Goal: Information Seeking & Learning: Learn about a topic

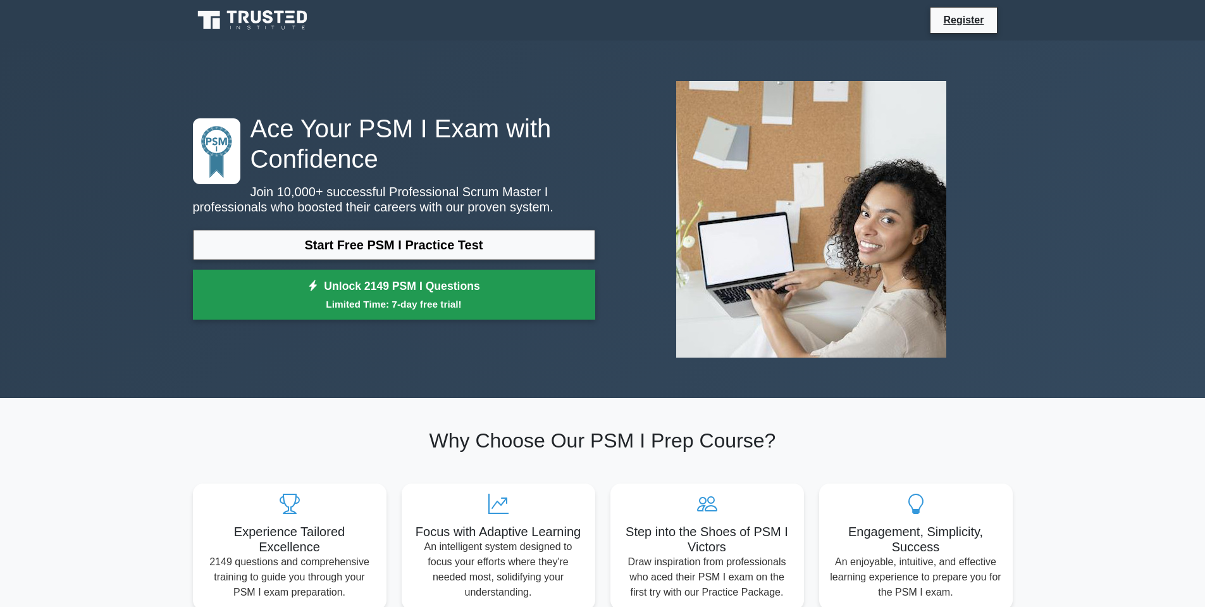
scroll to position [506, 0]
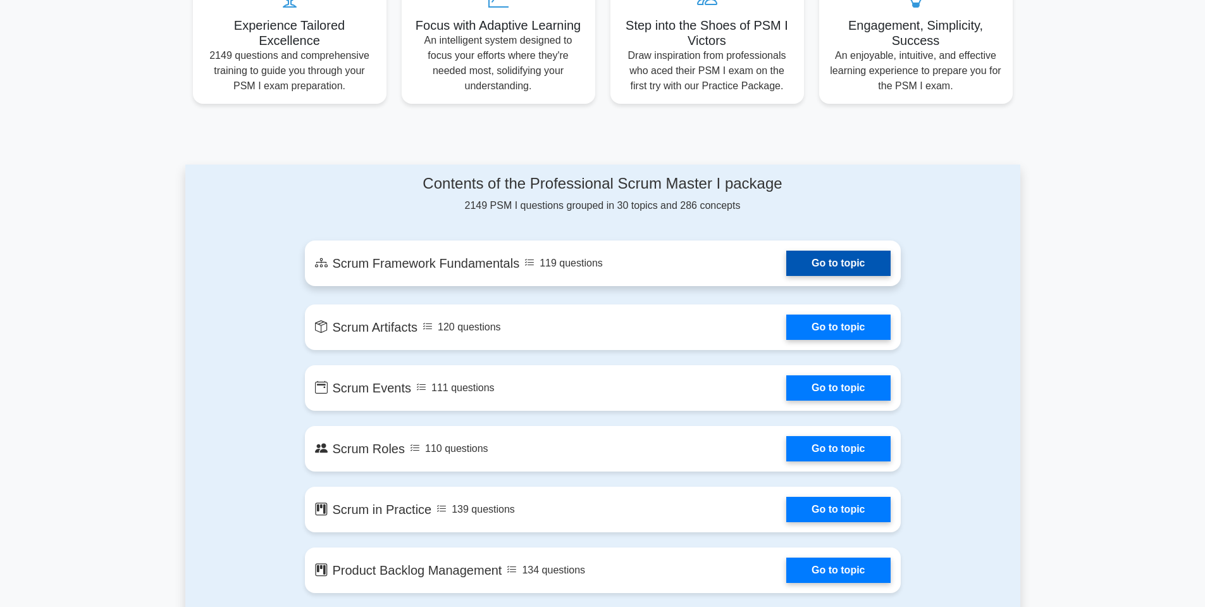
click at [787, 259] on link "Go to topic" at bounding box center [839, 263] width 104 height 25
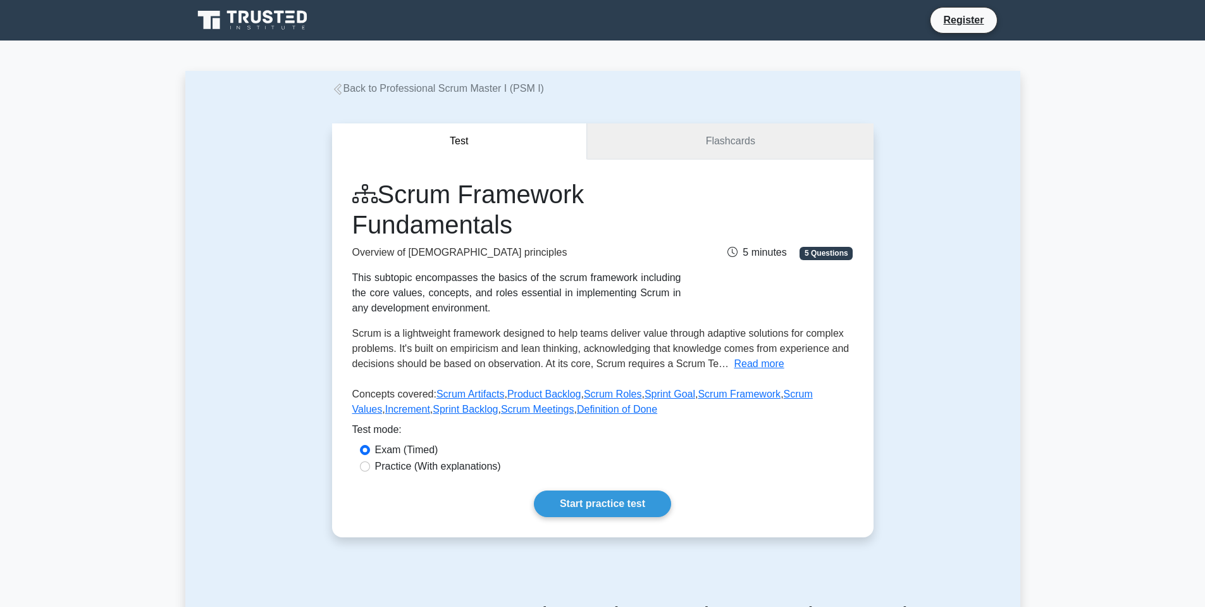
click at [687, 149] on link "Flashcards" at bounding box center [730, 141] width 286 height 36
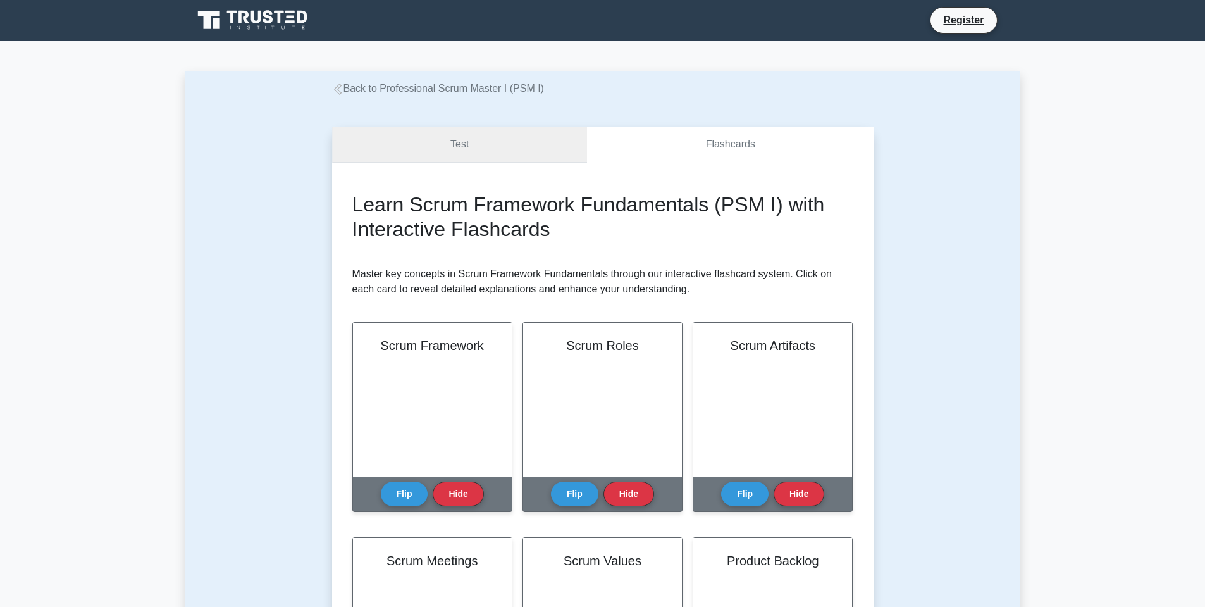
click at [514, 139] on link "Test" at bounding box center [460, 145] width 256 height 36
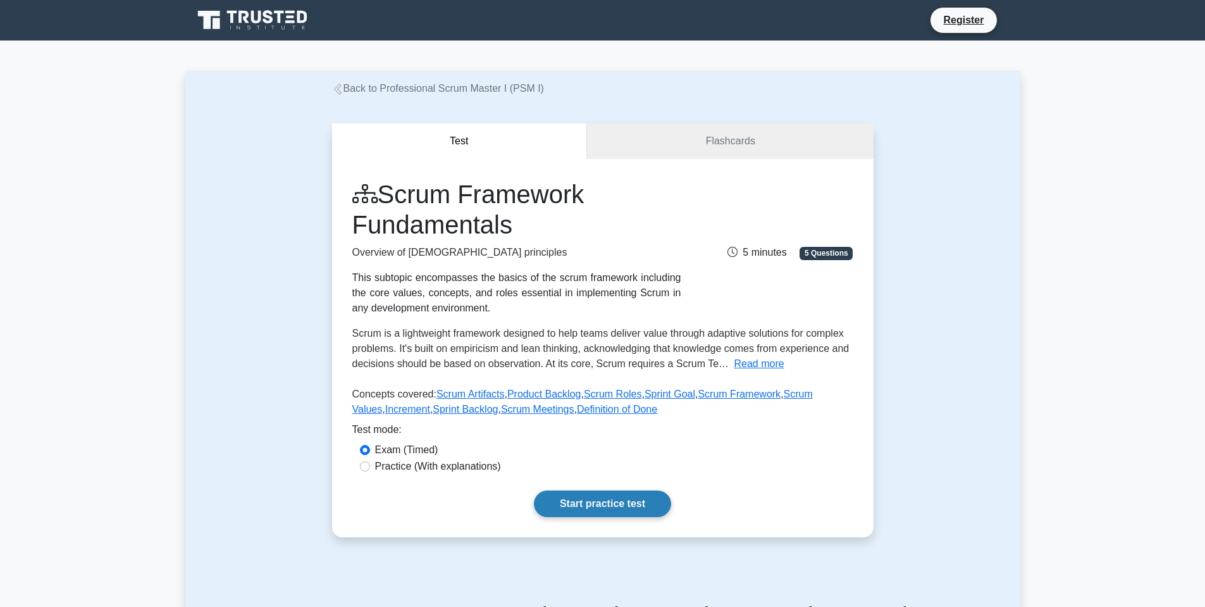
click at [604, 496] on link "Start practice test" at bounding box center [602, 503] width 137 height 27
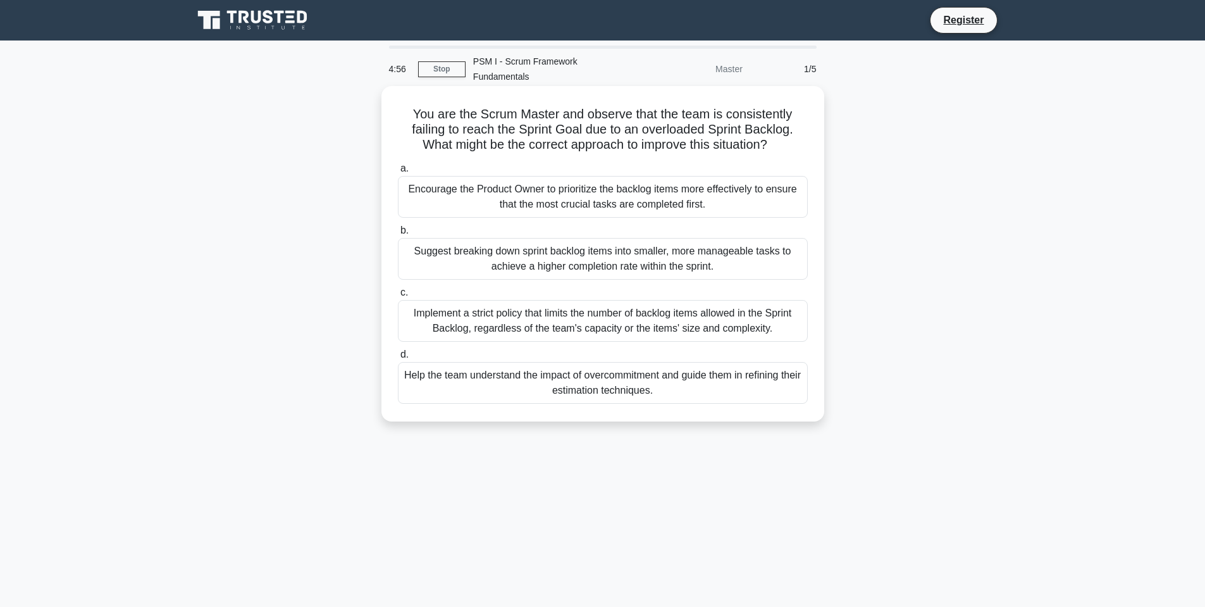
drag, startPoint x: 406, startPoint y: 89, endPoint x: 799, endPoint y: 128, distance: 395.0
click at [799, 128] on div "You are the Scrum Master and observe that the team is consistently failing to r…" at bounding box center [603, 253] width 433 height 325
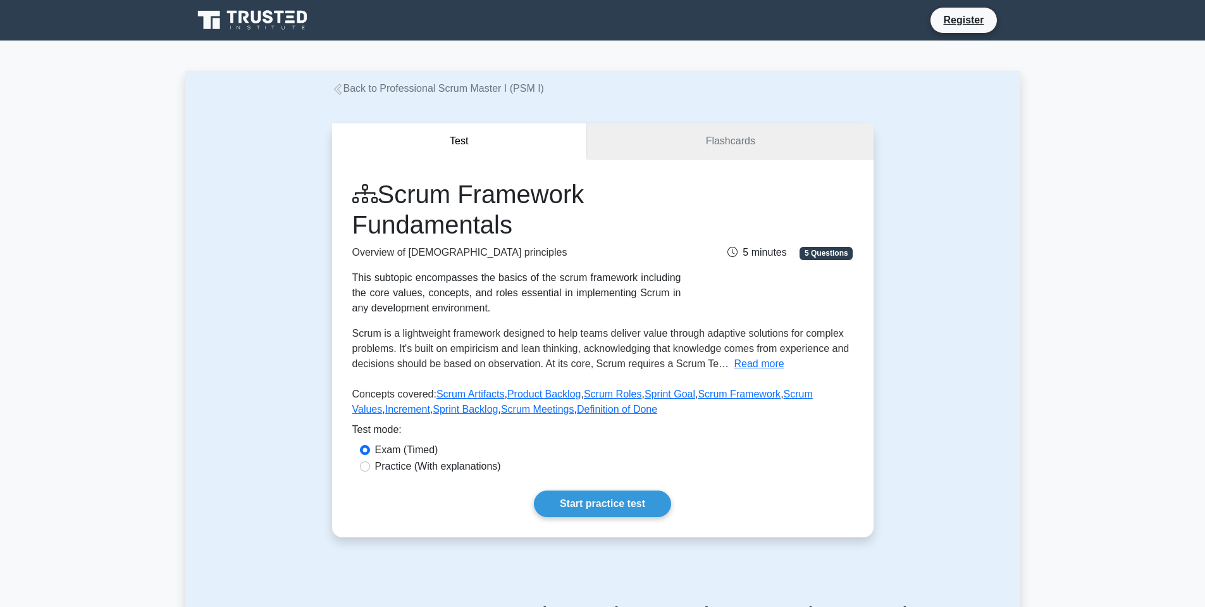
click at [702, 143] on link "Flashcards" at bounding box center [730, 141] width 286 height 36
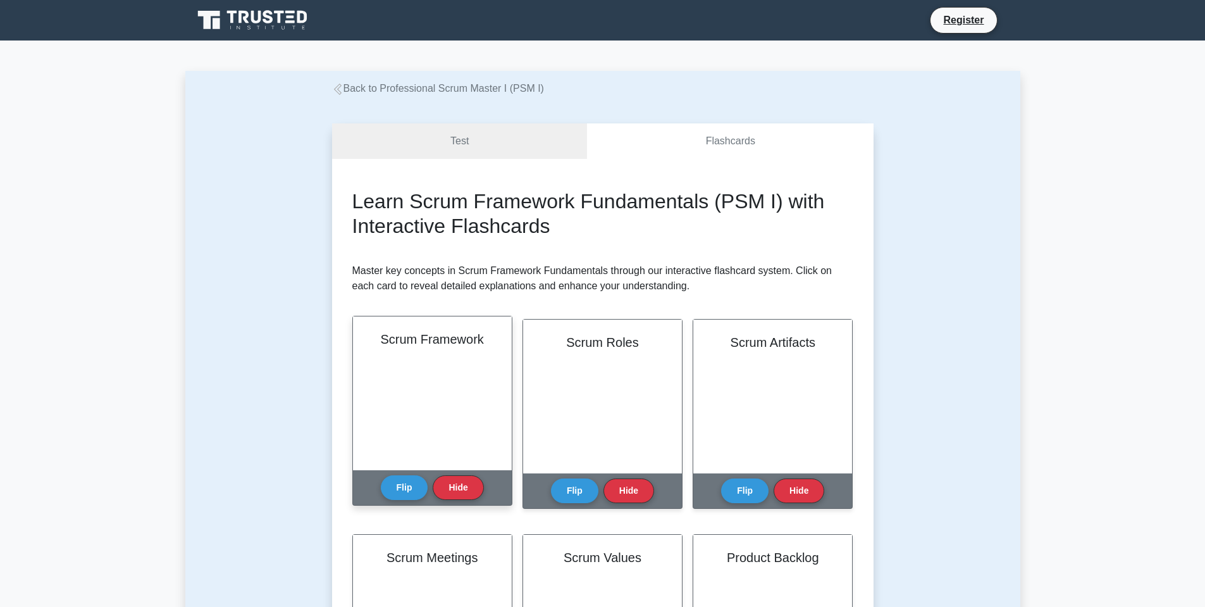
click at [428, 398] on div "Scrum Framework" at bounding box center [432, 393] width 159 height 154
click at [409, 490] on button "Flip" at bounding box center [404, 487] width 47 height 25
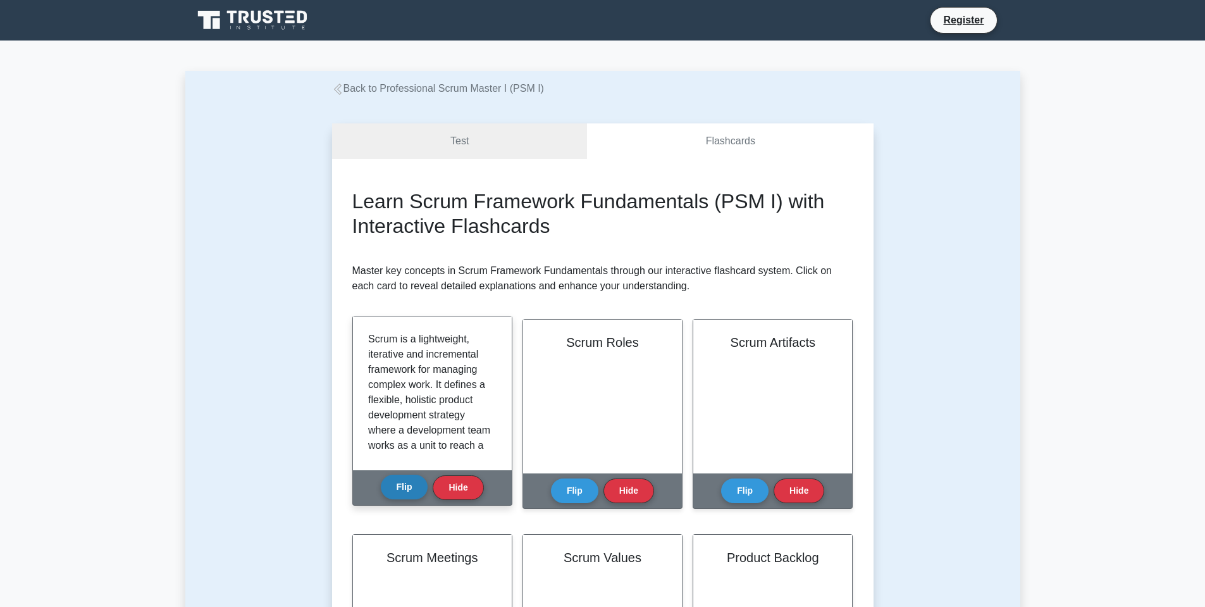
click at [409, 490] on button "Flip" at bounding box center [404, 487] width 47 height 25
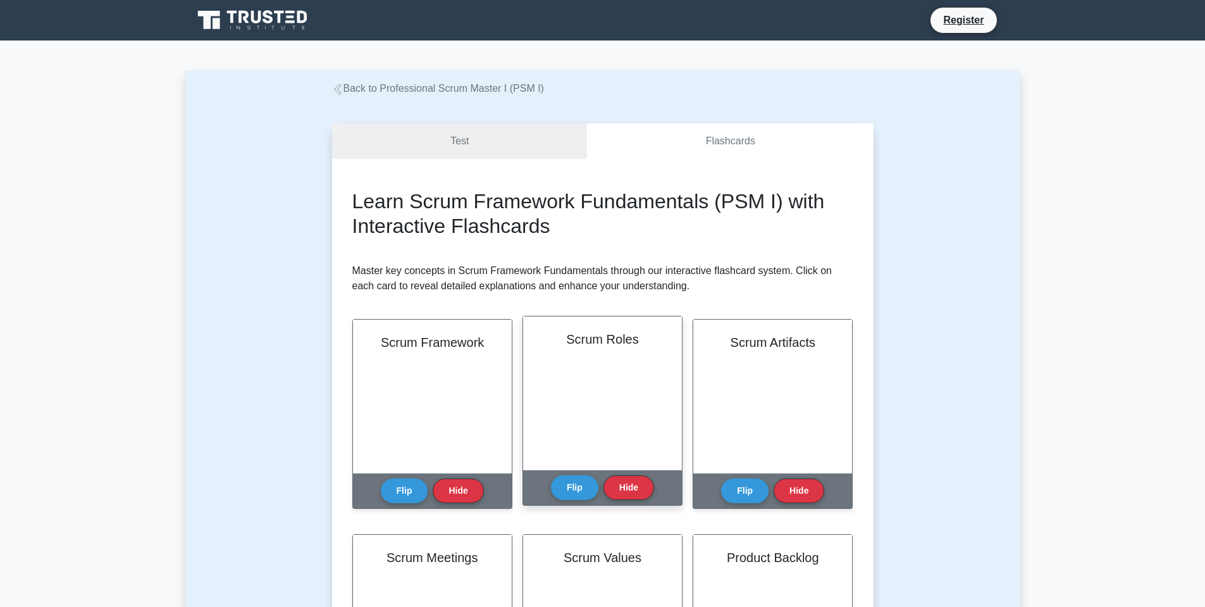
click at [620, 435] on div "Scrum Roles" at bounding box center [602, 393] width 159 height 154
click at [564, 482] on button "Flip" at bounding box center [574, 487] width 47 height 25
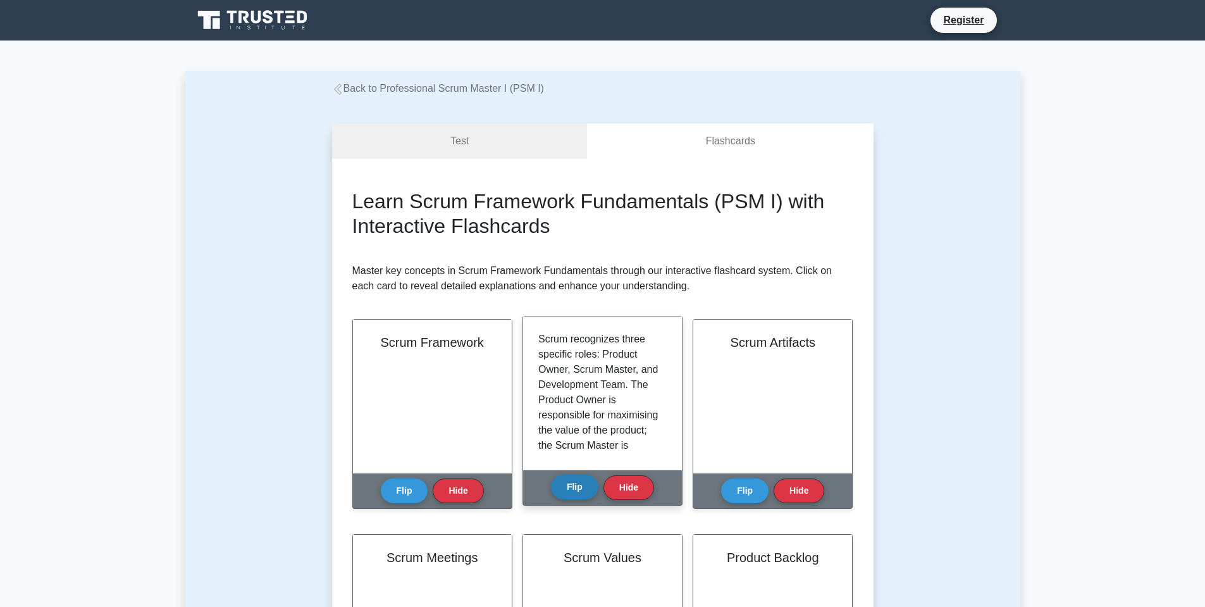
click at [564, 482] on button "Flip" at bounding box center [574, 487] width 47 height 25
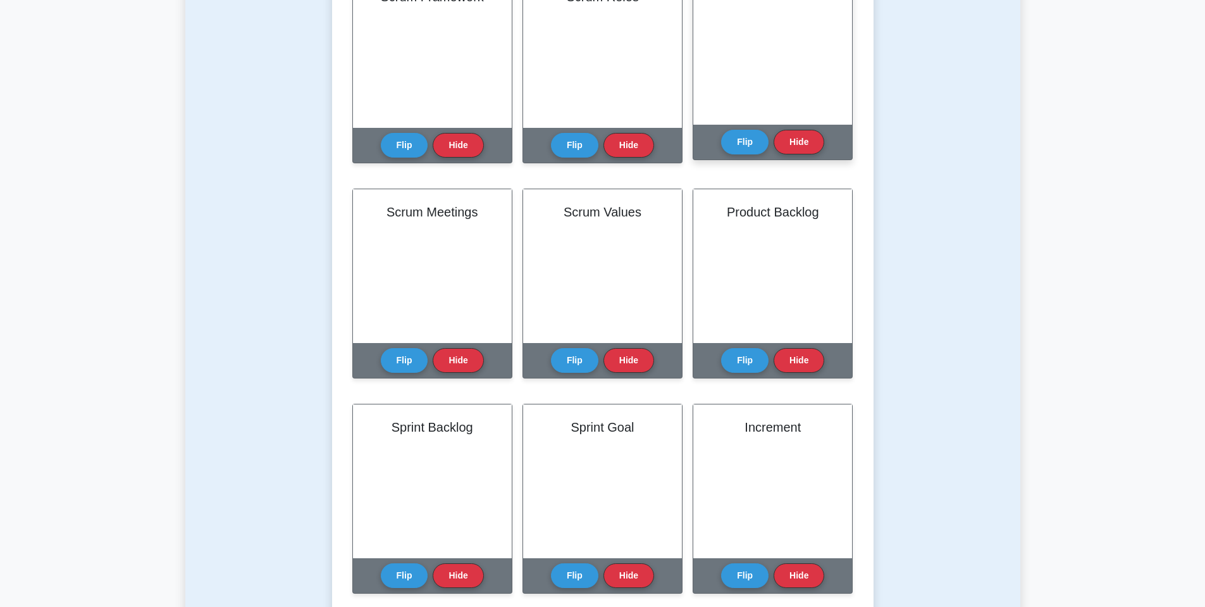
scroll to position [253, 0]
